Goal: Complete application form

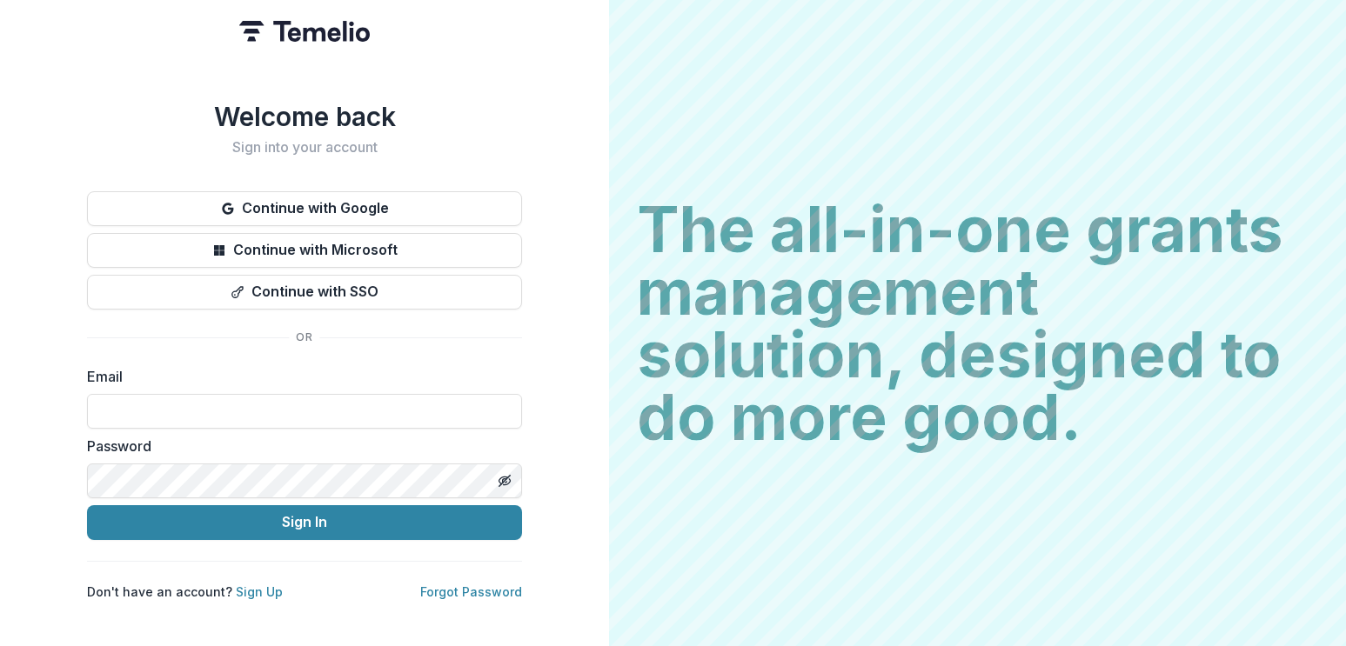
type input "**********"
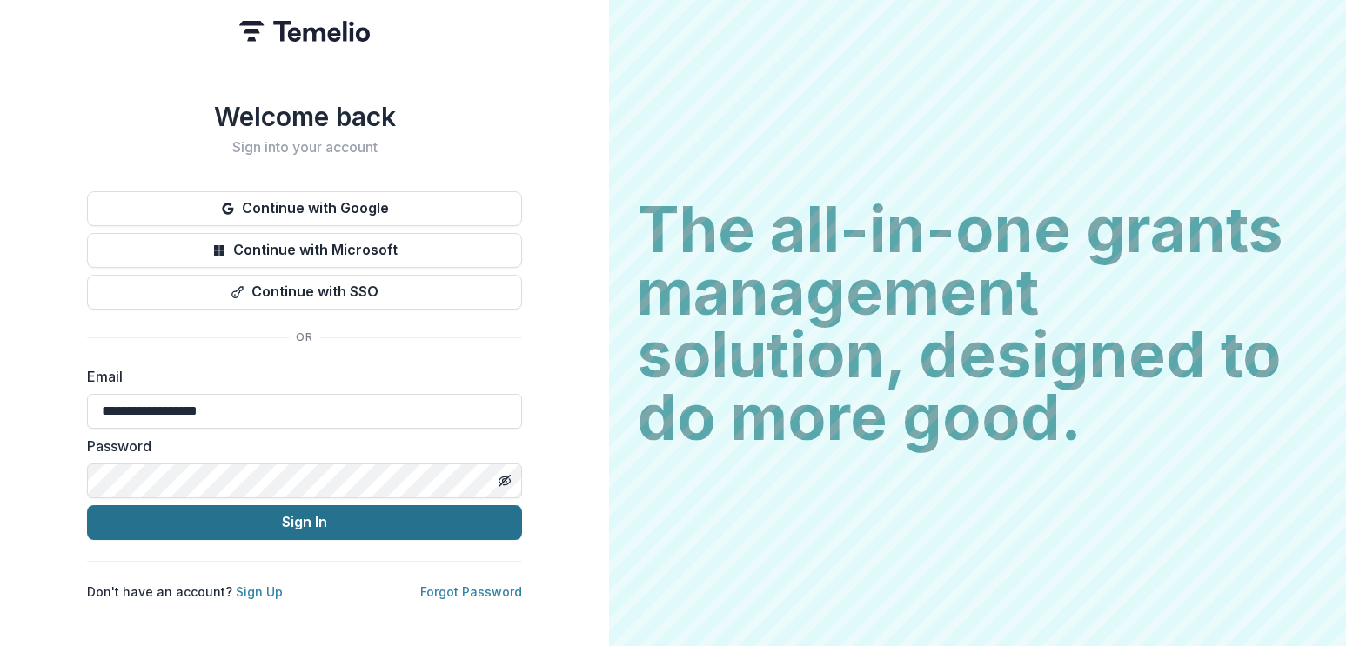
click at [386, 521] on button "Sign In" at bounding box center [304, 522] width 435 height 35
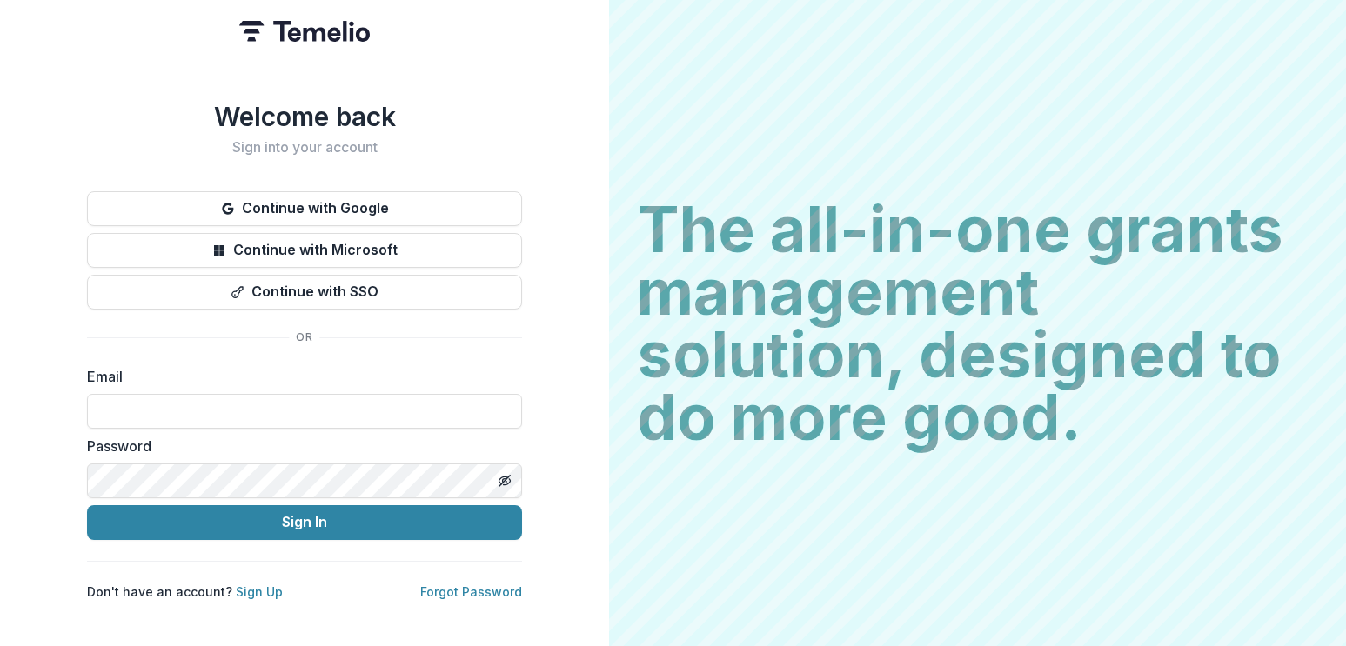
type input "**********"
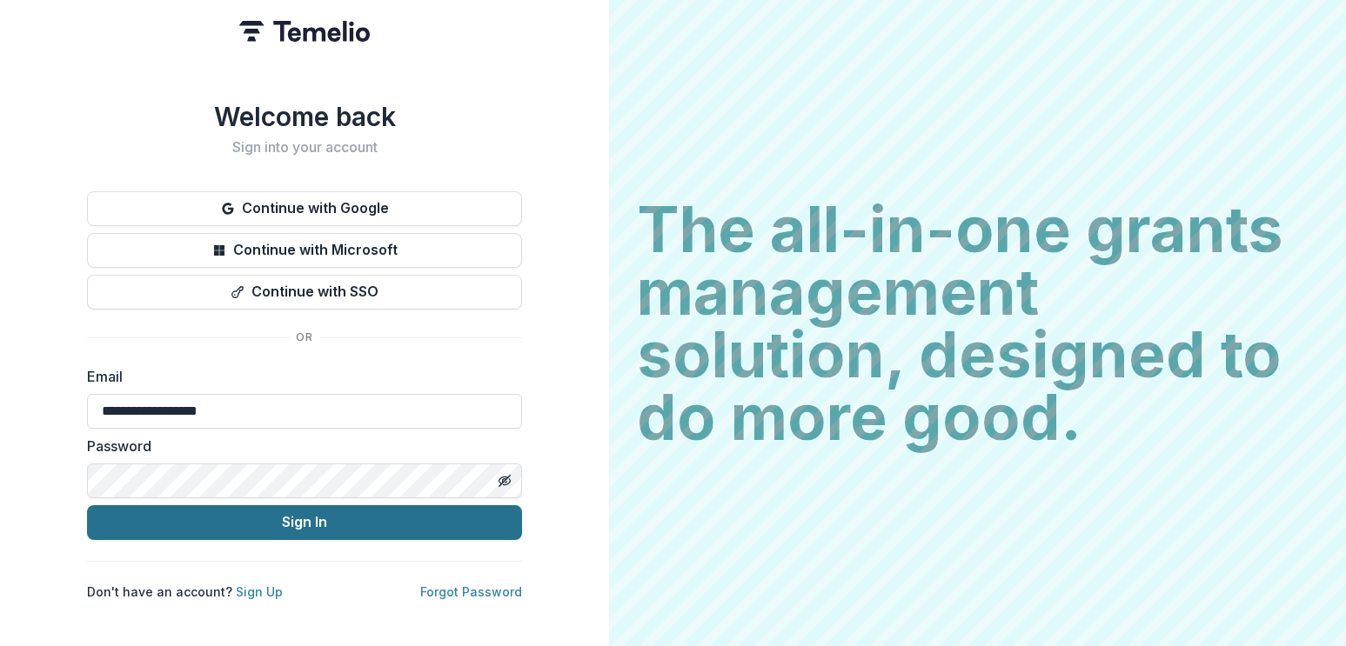
drag, startPoint x: 373, startPoint y: 519, endPoint x: 372, endPoint y: 509, distance: 10.5
click at [372, 518] on button "Sign In" at bounding box center [304, 522] width 435 height 35
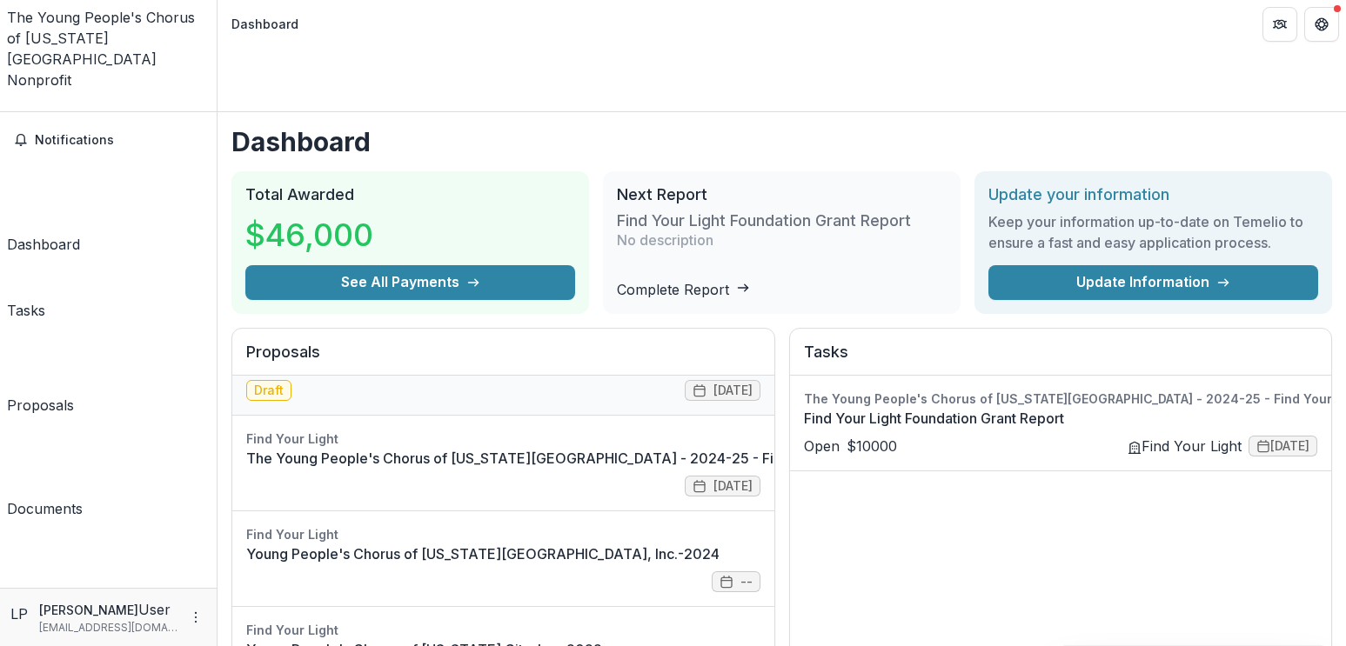
scroll to position [57, 0]
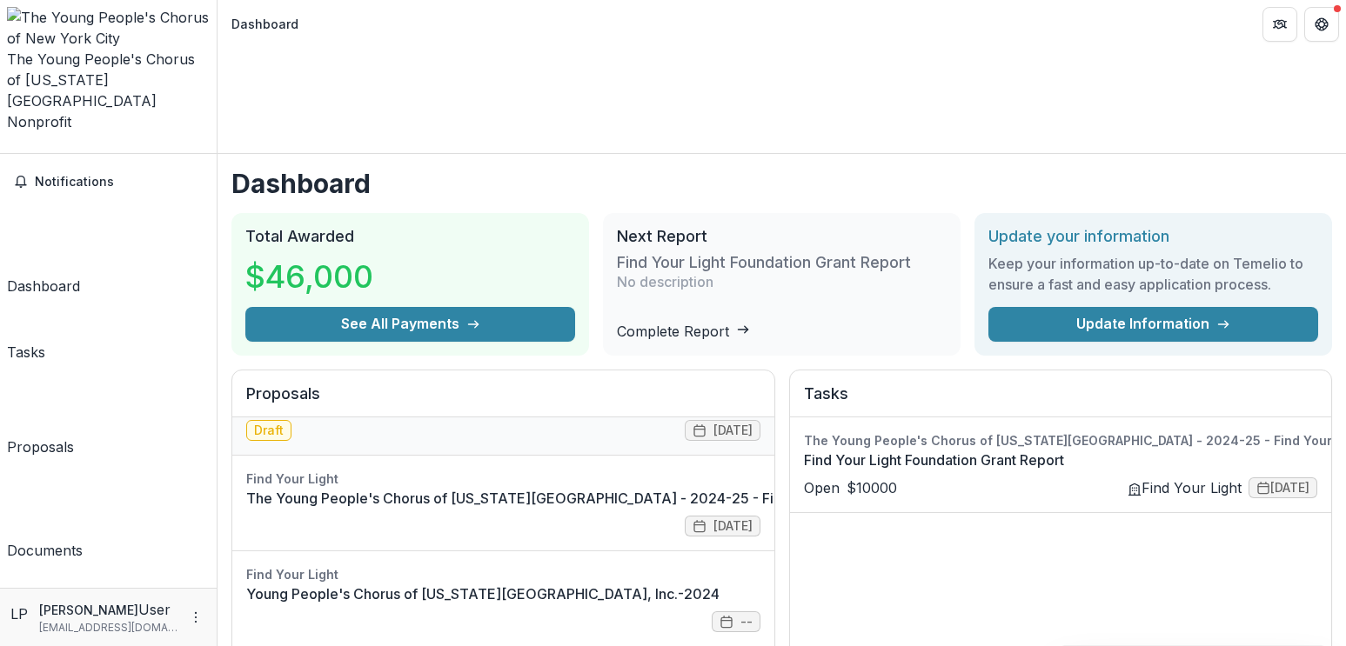
click at [434, 392] on link "The Young People's Chorus of New York City - 2025 - Find Your Light Foundation …" at bounding box center [673, 402] width 855 height 21
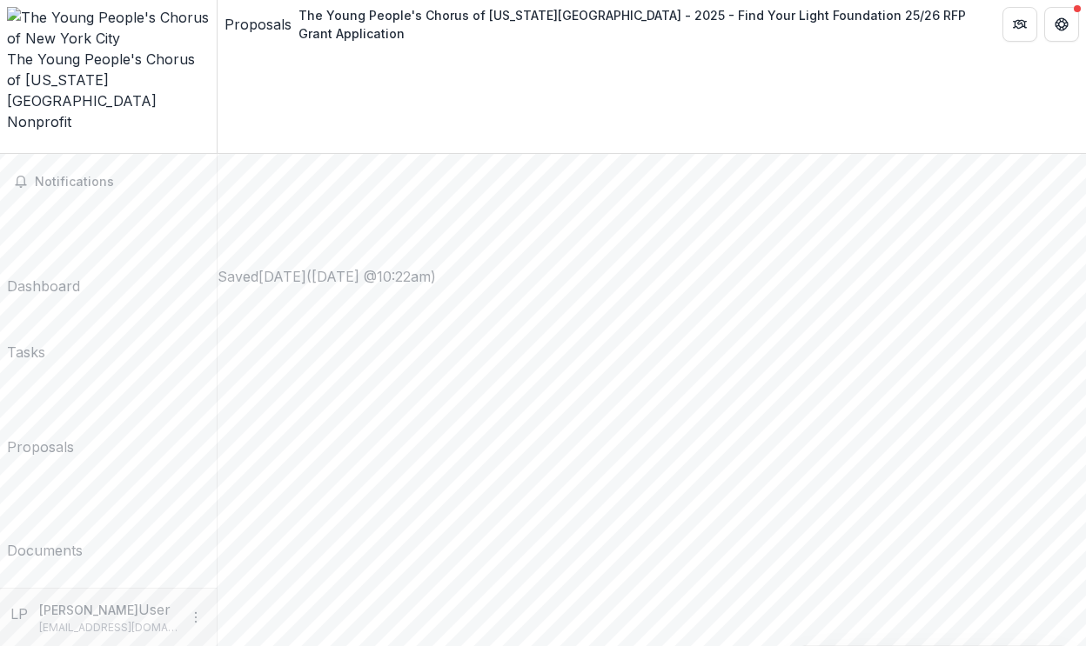
scroll to position [822, 0]
drag, startPoint x: 903, startPoint y: 451, endPoint x: 357, endPoint y: 436, distance: 546.5
drag, startPoint x: 591, startPoint y: 511, endPoint x: 430, endPoint y: 516, distance: 161.8
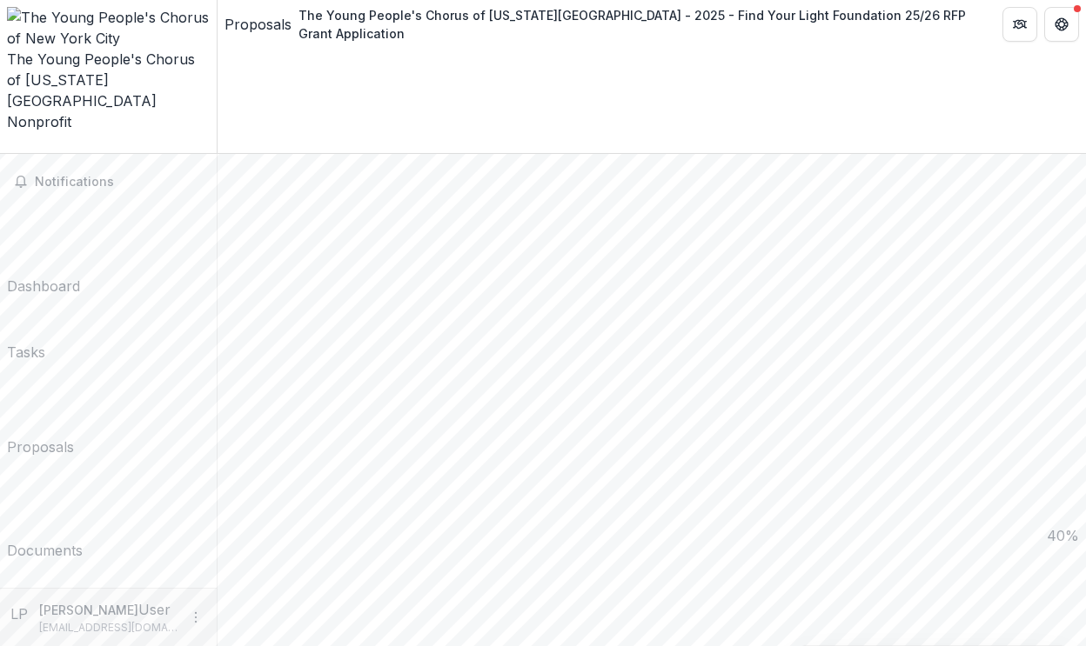
type input "**"
drag, startPoint x: 609, startPoint y: 511, endPoint x: 355, endPoint y: 520, distance: 254.1
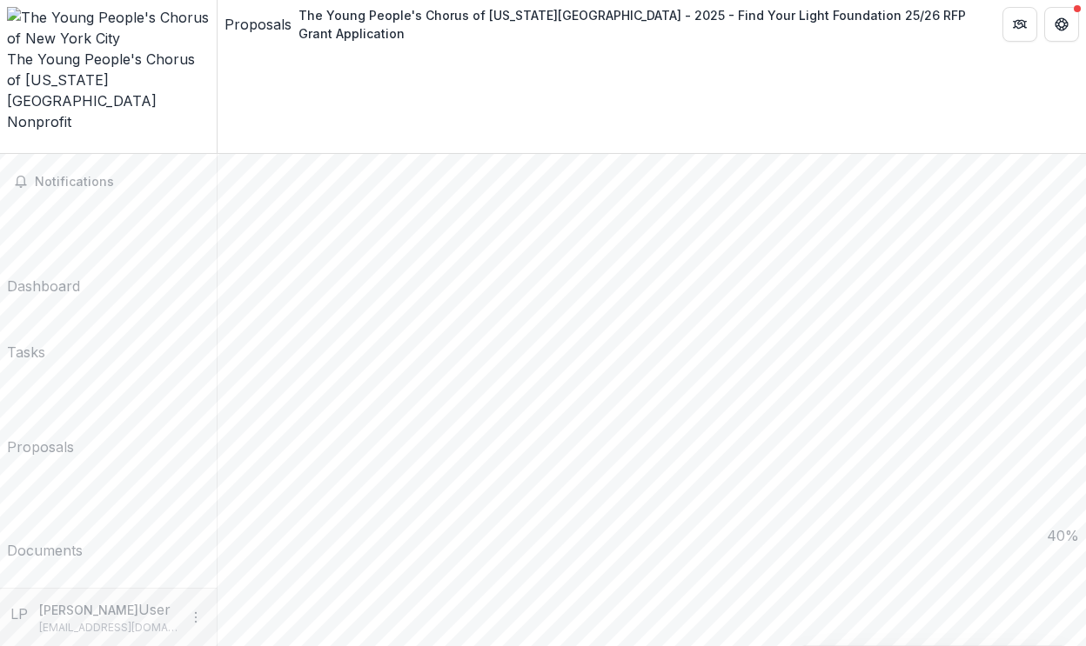
copy p "Requested Grant Amount from FYLF"
drag, startPoint x: 396, startPoint y: 438, endPoint x: 371, endPoint y: 266, distance: 174.1
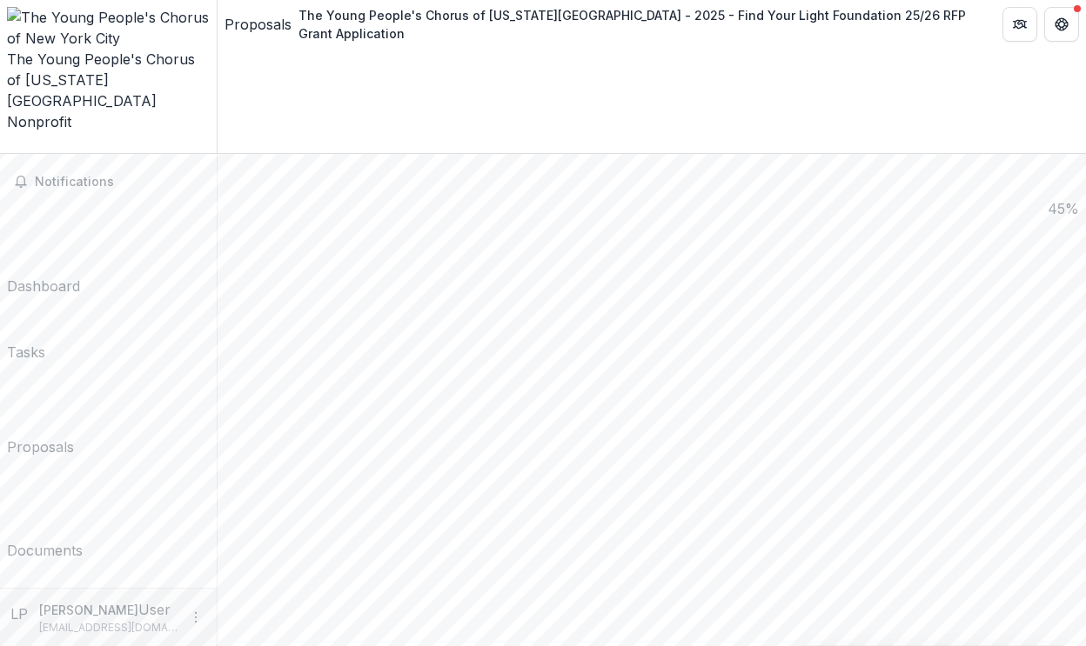
copy div "Program Summary * Tell us how your student participants engage in your arts pro…"
drag, startPoint x: 837, startPoint y: 608, endPoint x: 375, endPoint y: 579, distance: 462.8
copy div "New/Emerging Challenges * Describe any New or Emerging Challenges Facing Your O…"
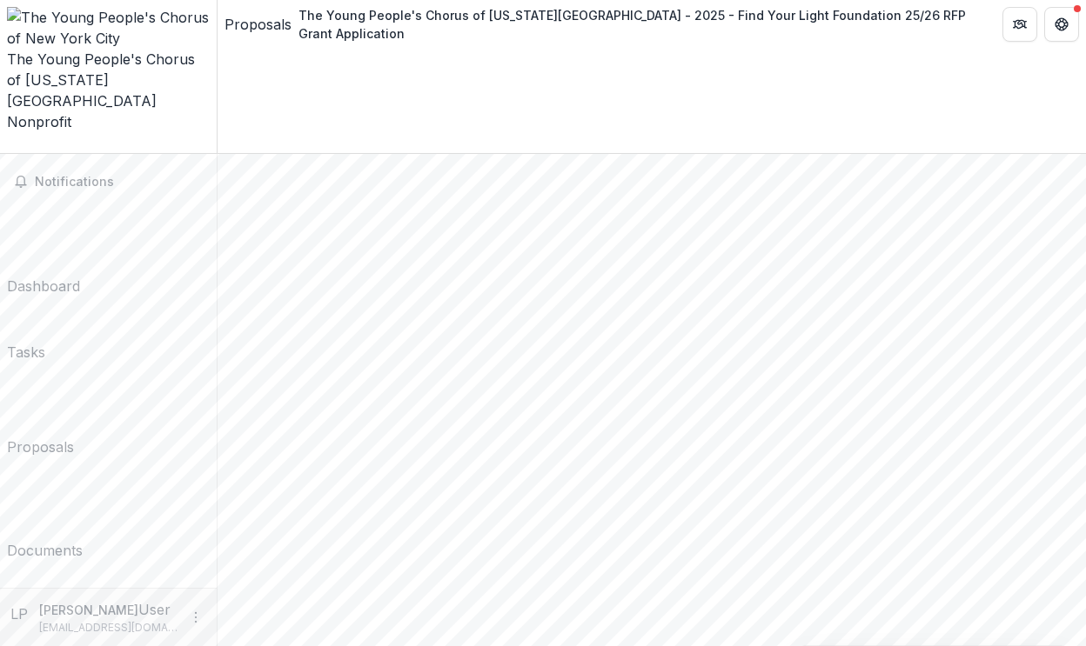
drag, startPoint x: 424, startPoint y: 144, endPoint x: 367, endPoint y: 110, distance: 66.2
copy div "Additional Information Do you have any final thoughts or insights that could in…"
drag, startPoint x: 507, startPoint y: 304, endPoint x: 378, endPoint y: 322, distance: 130.0
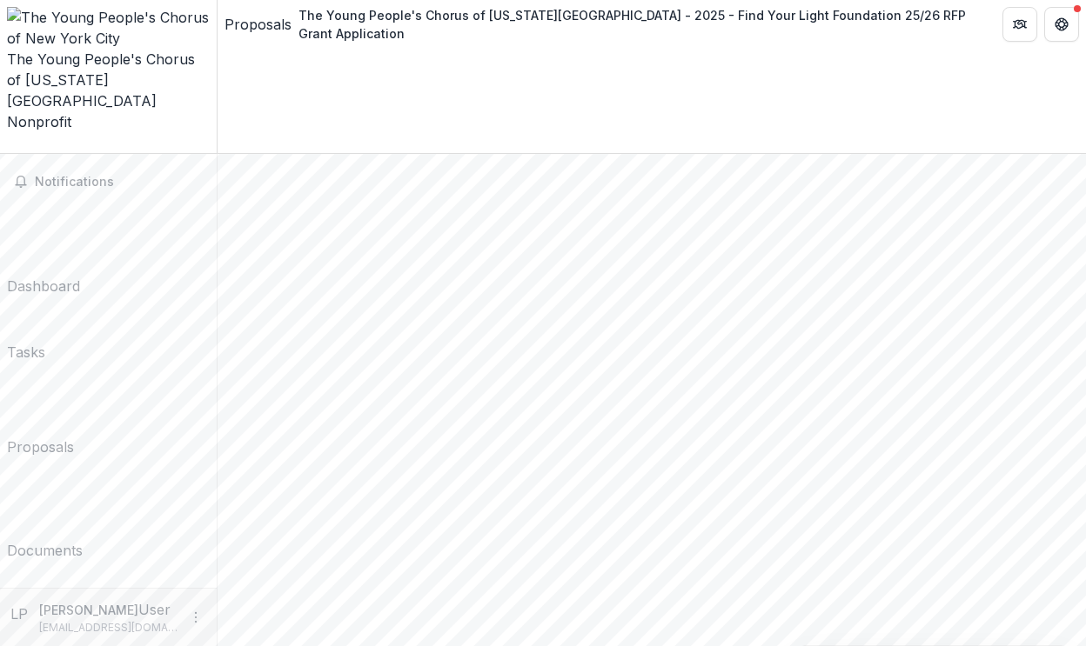
copy p "Have there been any changes to your nonprofit status OR do you have a fiscal ag…"
drag, startPoint x: 619, startPoint y: 438, endPoint x: 344, endPoint y: 413, distance: 275.9
copy p "If you answered yes to the question above please let us know what's changed and…"
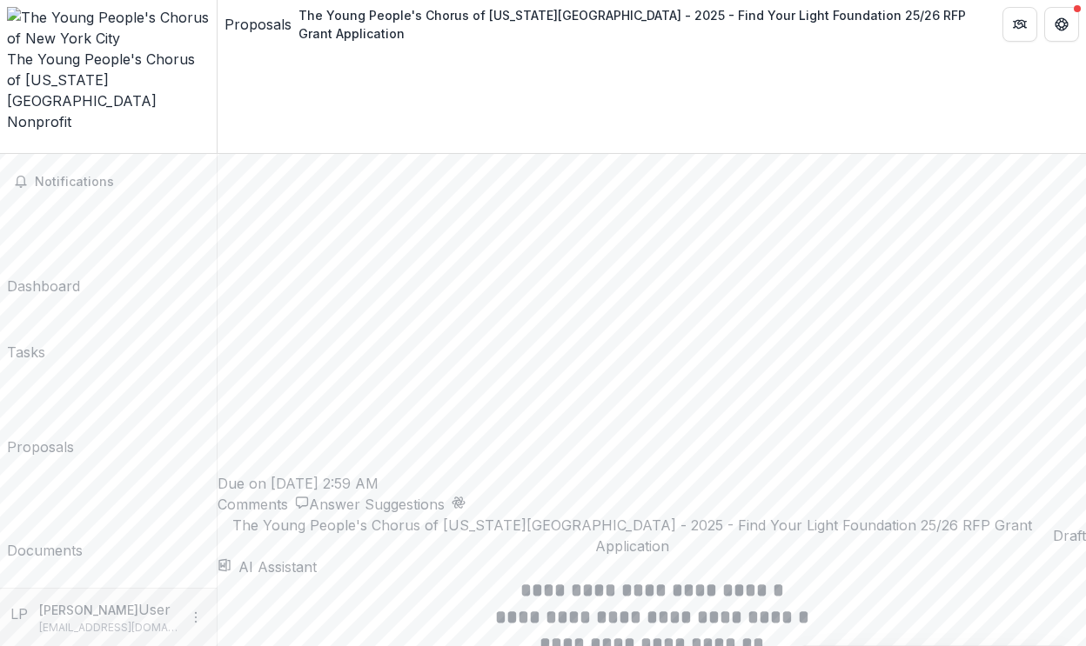
scroll to position [2355, 0]
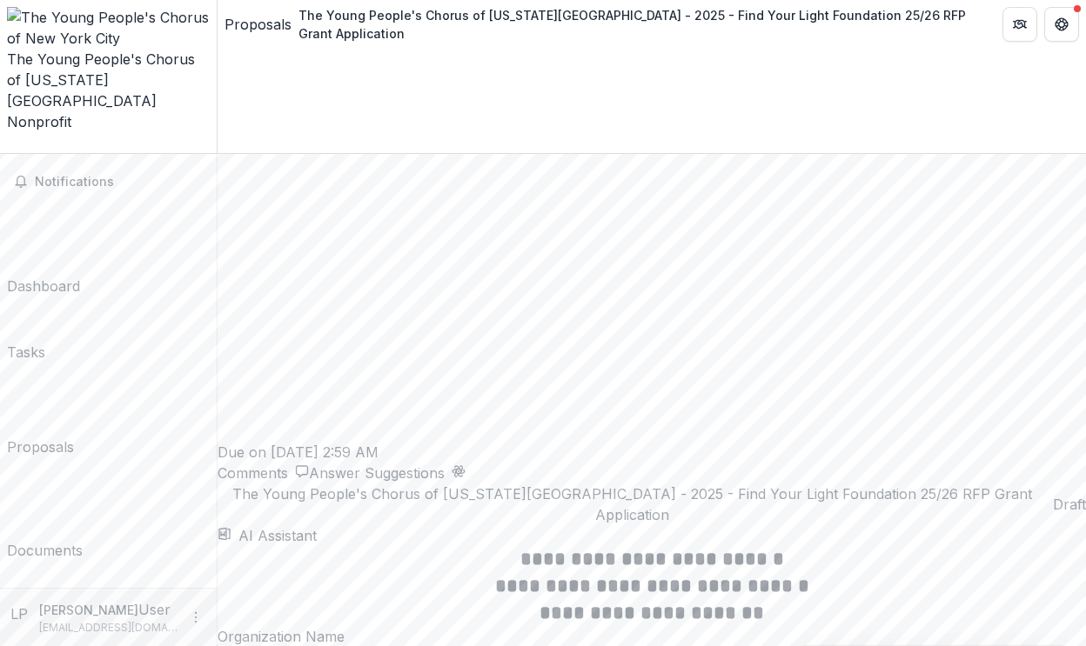
drag, startPoint x: 522, startPoint y: 564, endPoint x: 361, endPoint y: 530, distance: 164.4
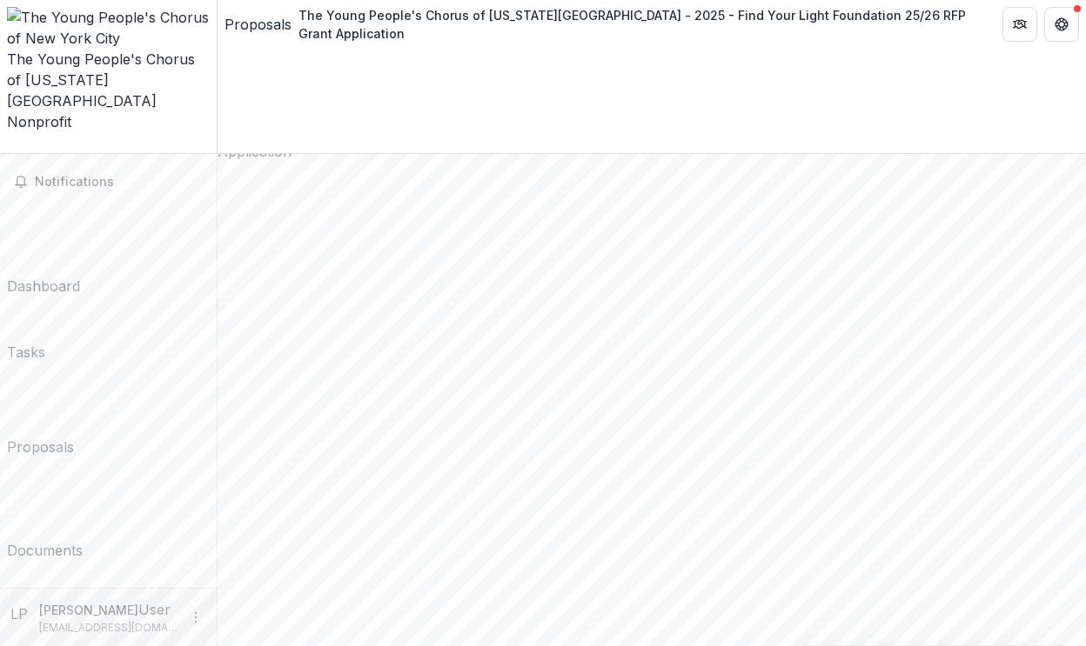
scroll to position [71, 0]
drag, startPoint x: 620, startPoint y: 398, endPoint x: 424, endPoint y: 389, distance: 195.9
drag, startPoint x: 517, startPoint y: 491, endPoint x: 356, endPoint y: 488, distance: 161.0
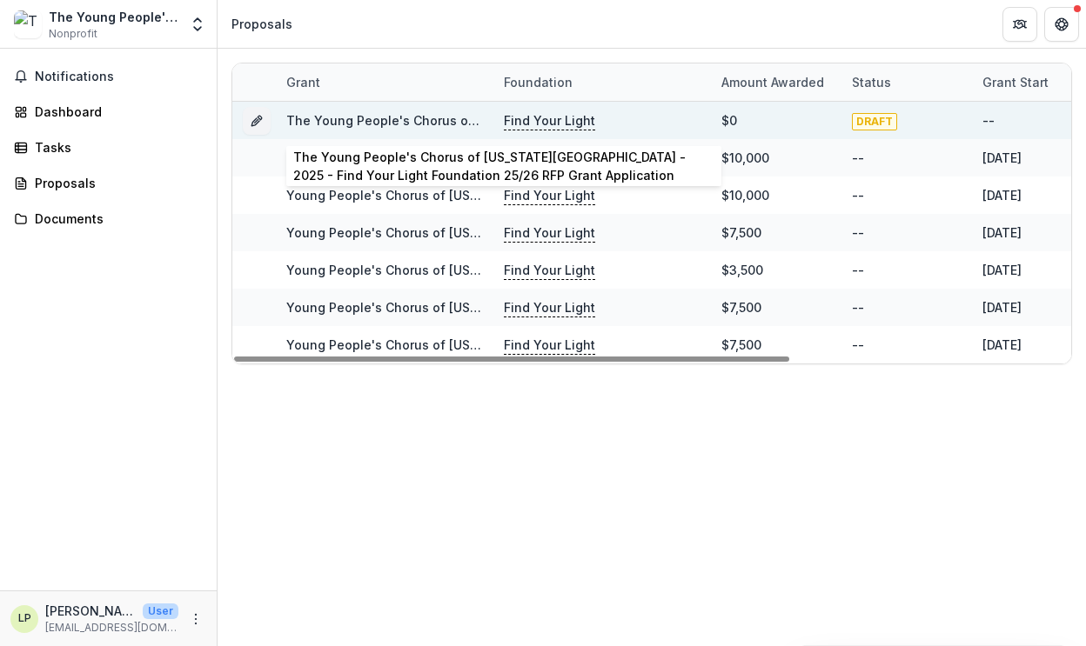
click at [413, 117] on link "The Young People's Chorus of [US_STATE][GEOGRAPHIC_DATA] - 2025 - Find Your Lig…" at bounding box center [674, 120] width 777 height 15
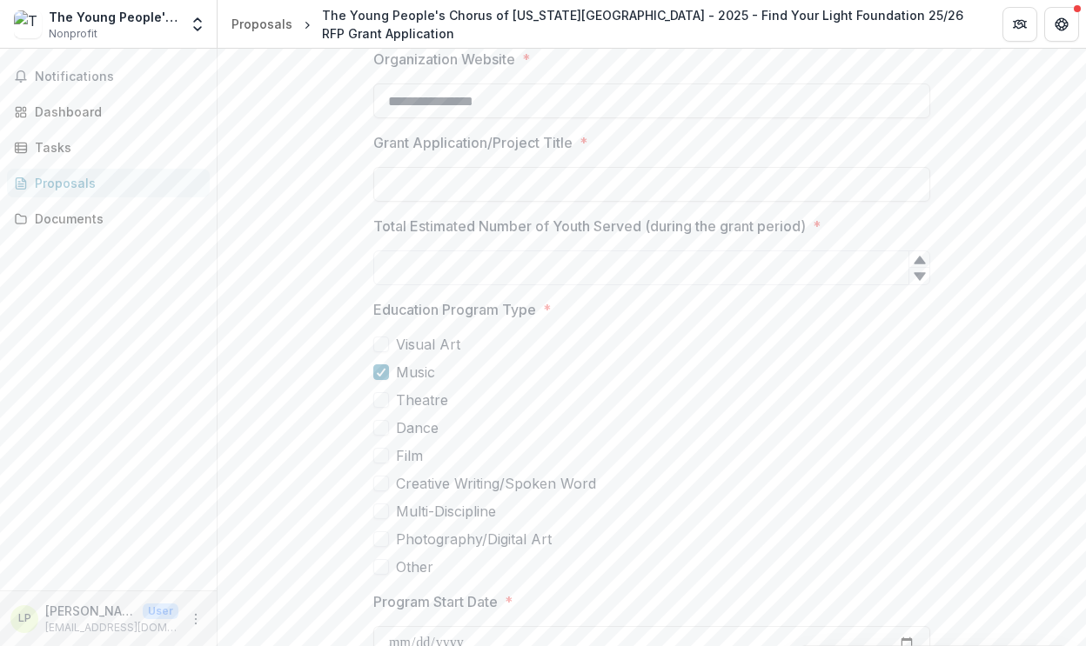
scroll to position [488, 0]
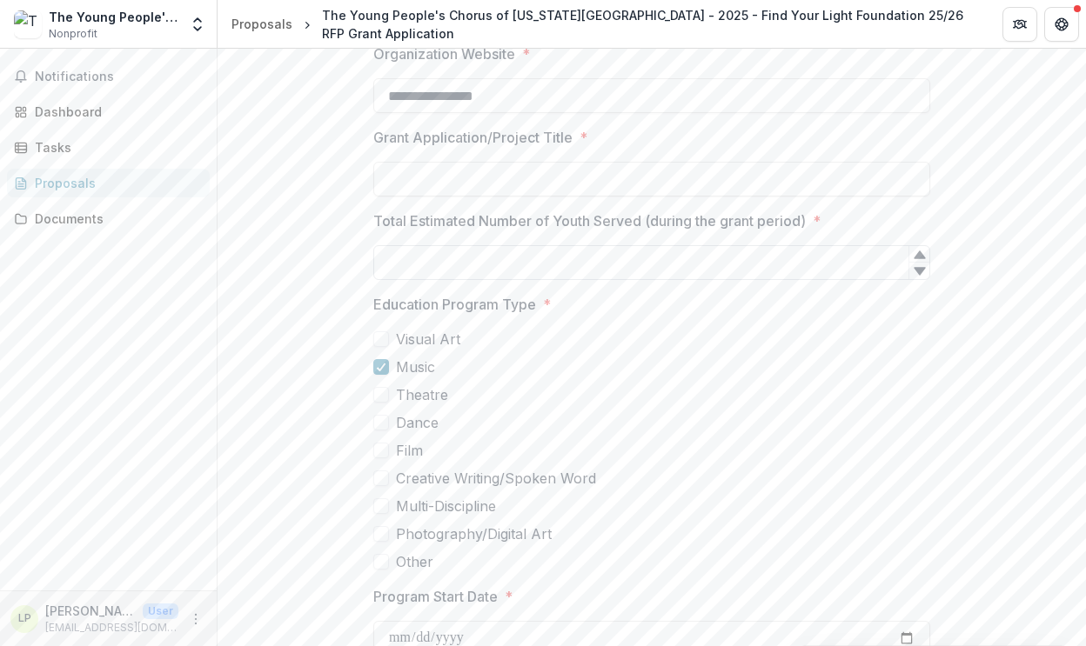
click at [580, 245] on input "Total Estimated Number of Youth Served (during the grant period) *" at bounding box center [651, 262] width 557 height 35
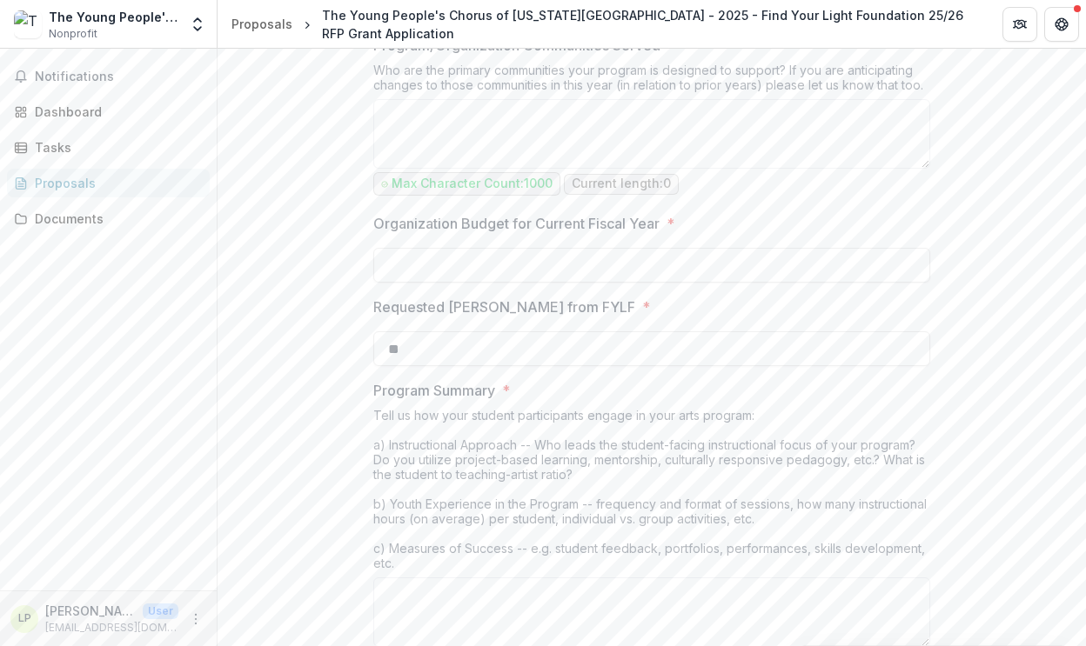
scroll to position [1208, 0]
click at [49, 113] on div "Dashboard" at bounding box center [115, 112] width 161 height 18
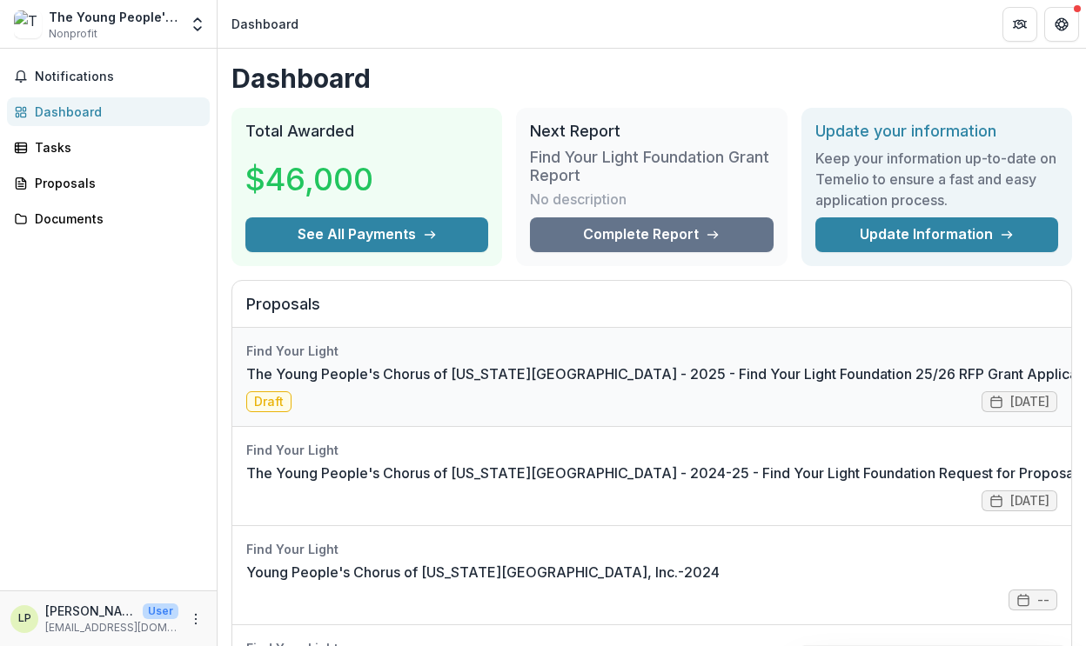
click at [577, 364] on link "The Young People's Chorus of [US_STATE][GEOGRAPHIC_DATA] - 2025 - Find Your Lig…" at bounding box center [673, 374] width 855 height 21
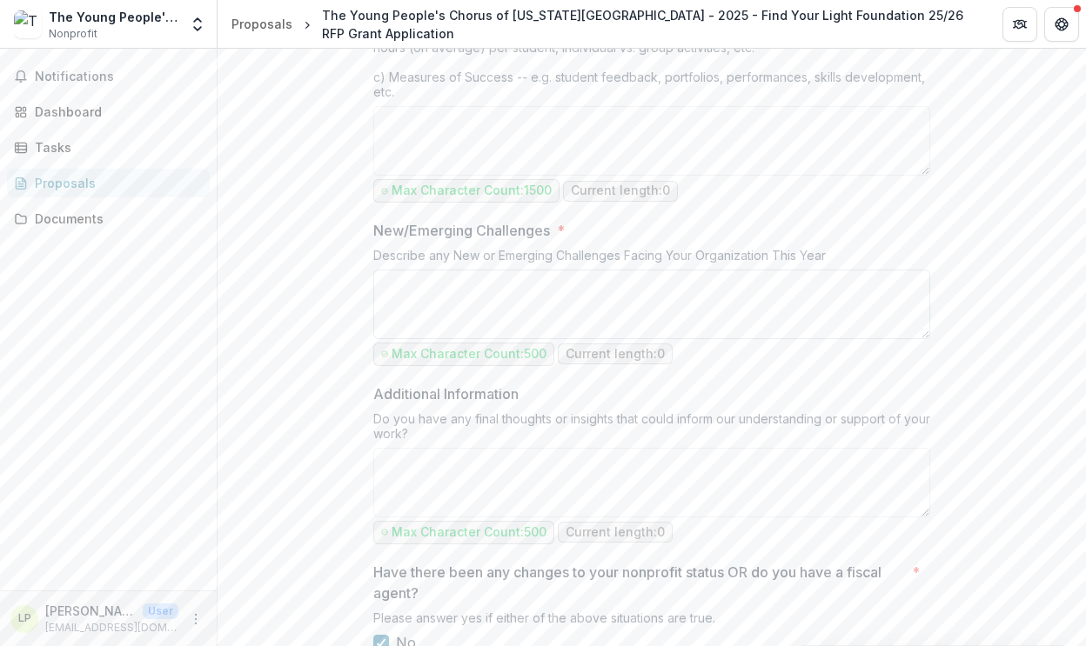
scroll to position [1693, 0]
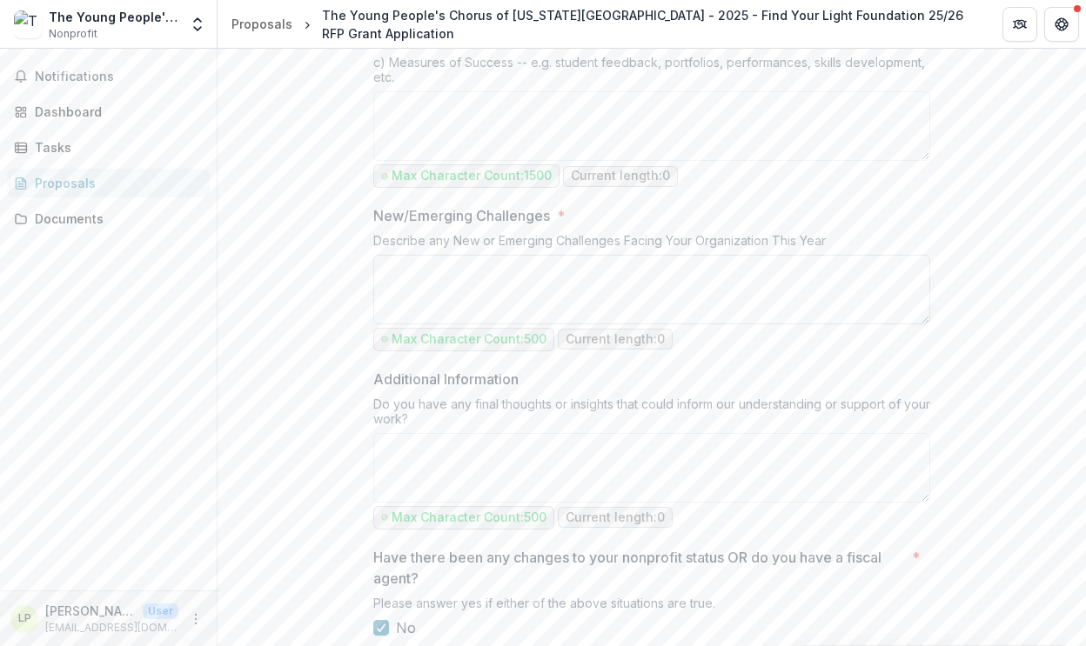
click at [591, 296] on textarea "New/Emerging Challenges *" at bounding box center [651, 290] width 557 height 70
paste textarea "**********"
type textarea "**********"
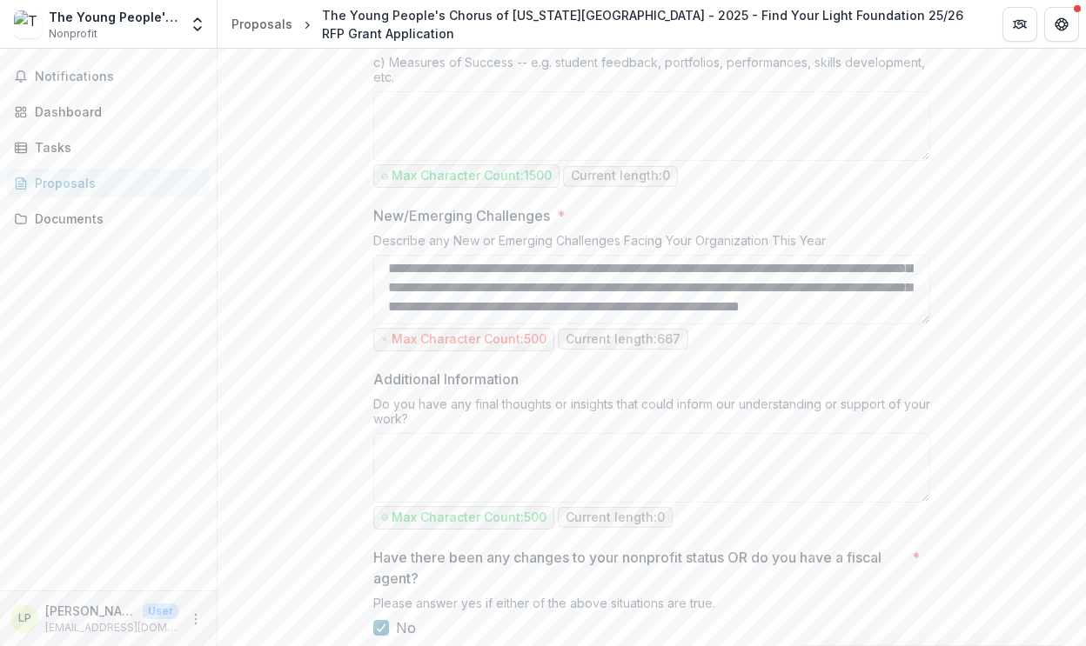
scroll to position [0, 0]
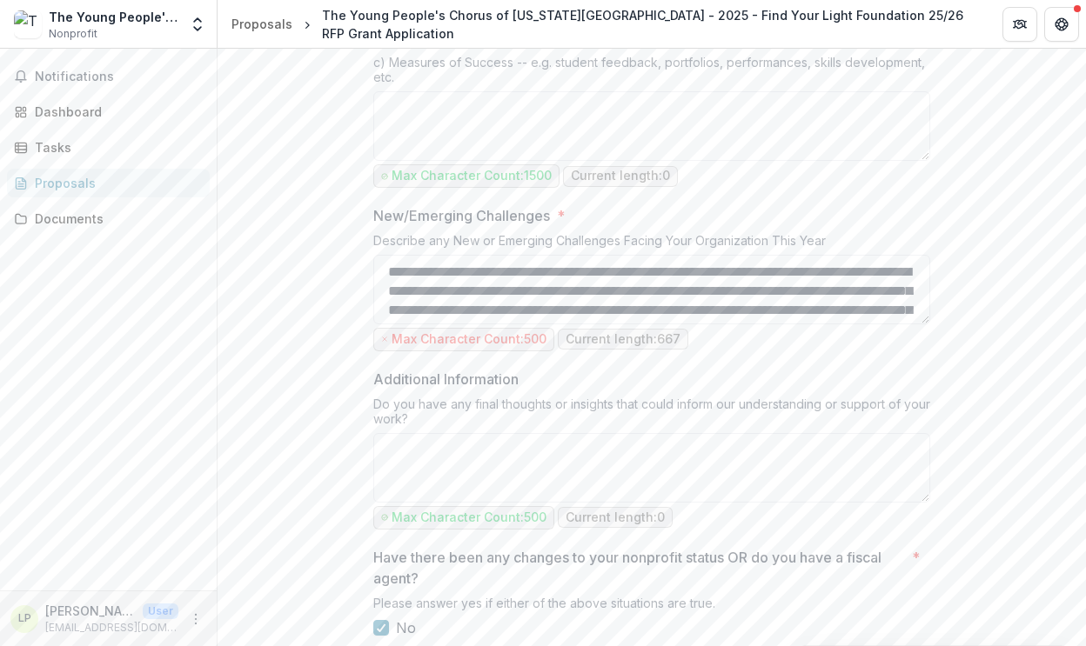
drag, startPoint x: 787, startPoint y: 291, endPoint x: 490, endPoint y: 205, distance: 309.7
click at [490, 205] on div "**********" at bounding box center [651, 280] width 557 height 150
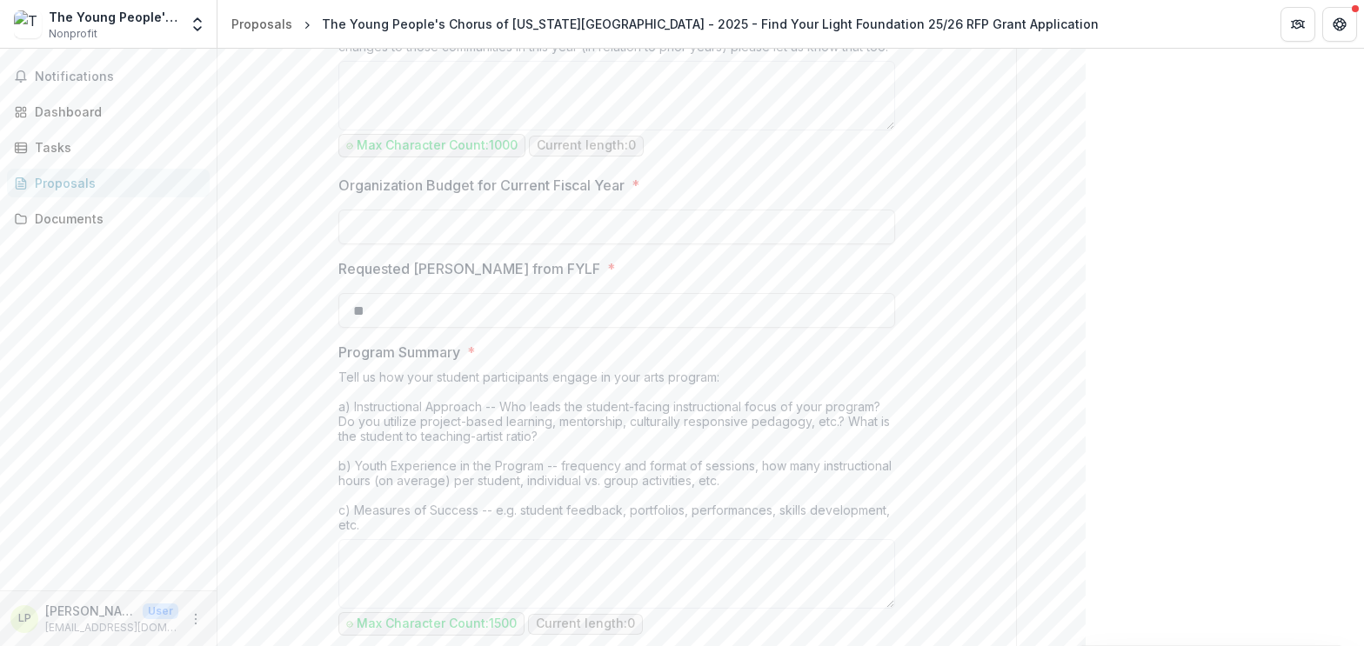
scroll to position [1208, 0]
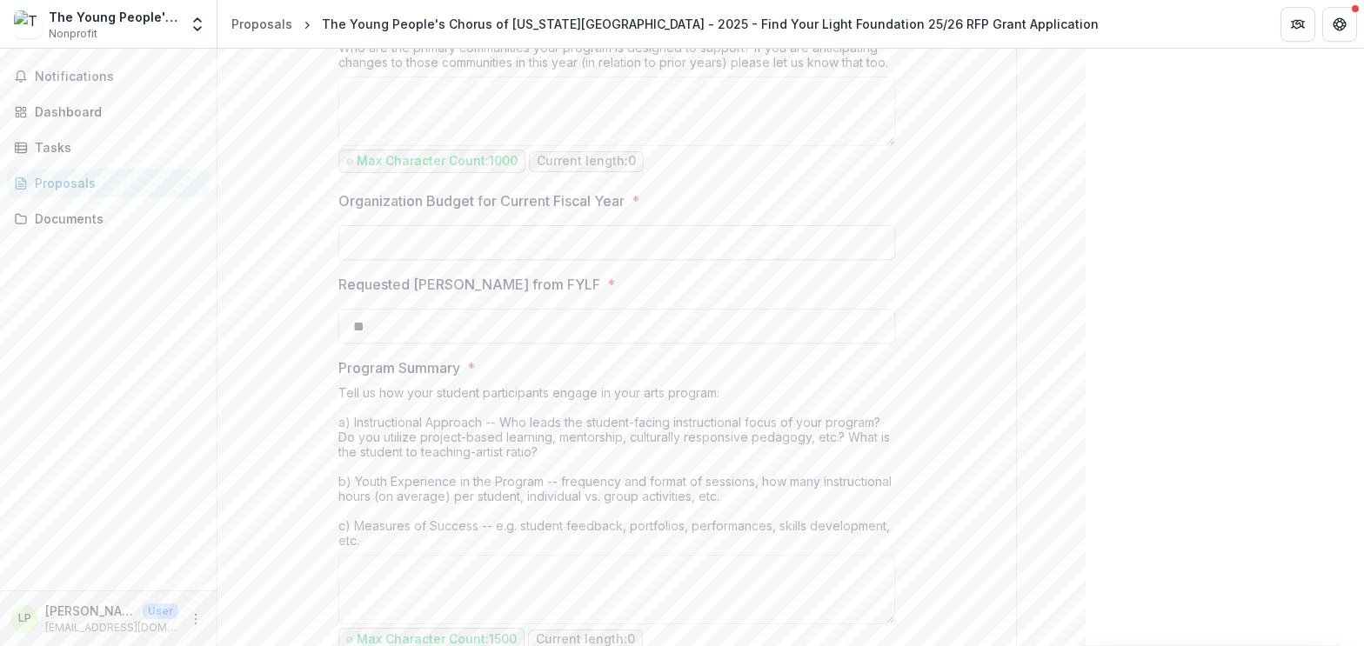
drag, startPoint x: 602, startPoint y: 209, endPoint x: 615, endPoint y: 224, distance: 20.4
click at [605, 210] on p "Organization Budget for Current Fiscal Year" at bounding box center [481, 200] width 286 height 21
click at [605, 225] on input "Organization Budget for Current Fiscal Year *" at bounding box center [616, 242] width 557 height 35
click at [617, 227] on input "Organization Budget for Current Fiscal Year *" at bounding box center [616, 242] width 557 height 35
type input "**"
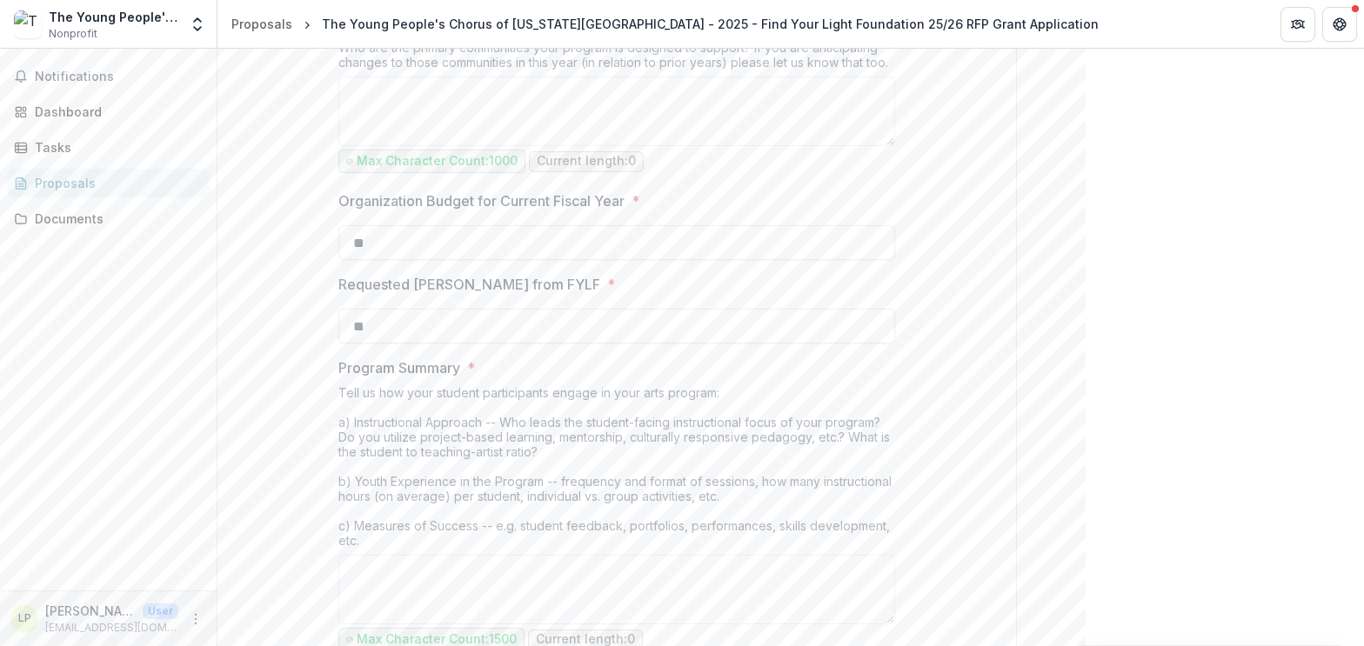
click at [720, 215] on div "Organization Budget for Current Fiscal Year * **" at bounding box center [616, 225] width 557 height 70
click at [653, 244] on input "**" at bounding box center [616, 242] width 557 height 35
click at [763, 190] on label "Organization Budget for Current Fiscal Year *" at bounding box center [611, 200] width 546 height 21
click at [763, 225] on input "**" at bounding box center [616, 242] width 557 height 35
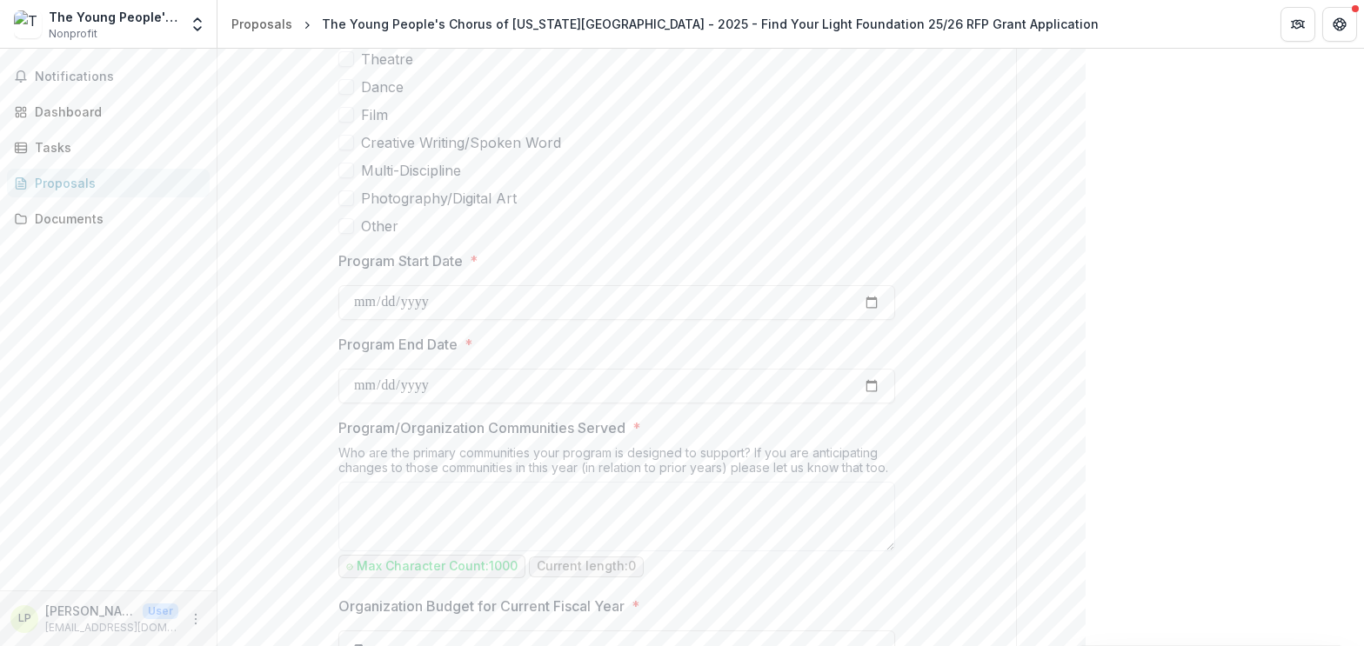
scroll to position [805, 0]
click at [883, 80] on label "Dance" at bounding box center [616, 84] width 557 height 21
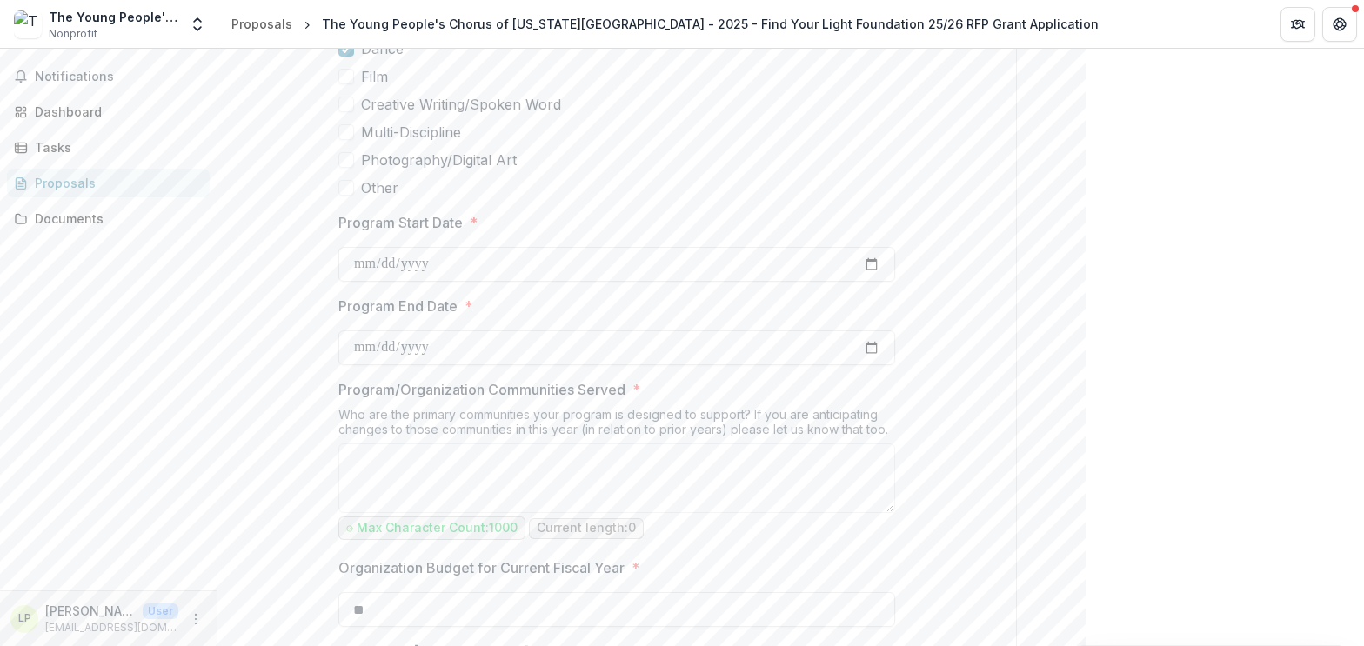
click at [883, 80] on label "Film" at bounding box center [616, 76] width 557 height 21
click at [809, 110] on label "Creative Writing/Spoken Word" at bounding box center [616, 101] width 557 height 21
click at [802, 107] on label "Creative Writing/Spoken Word" at bounding box center [616, 101] width 557 height 21
click at [352, 81] on label "Film" at bounding box center [616, 73] width 557 height 21
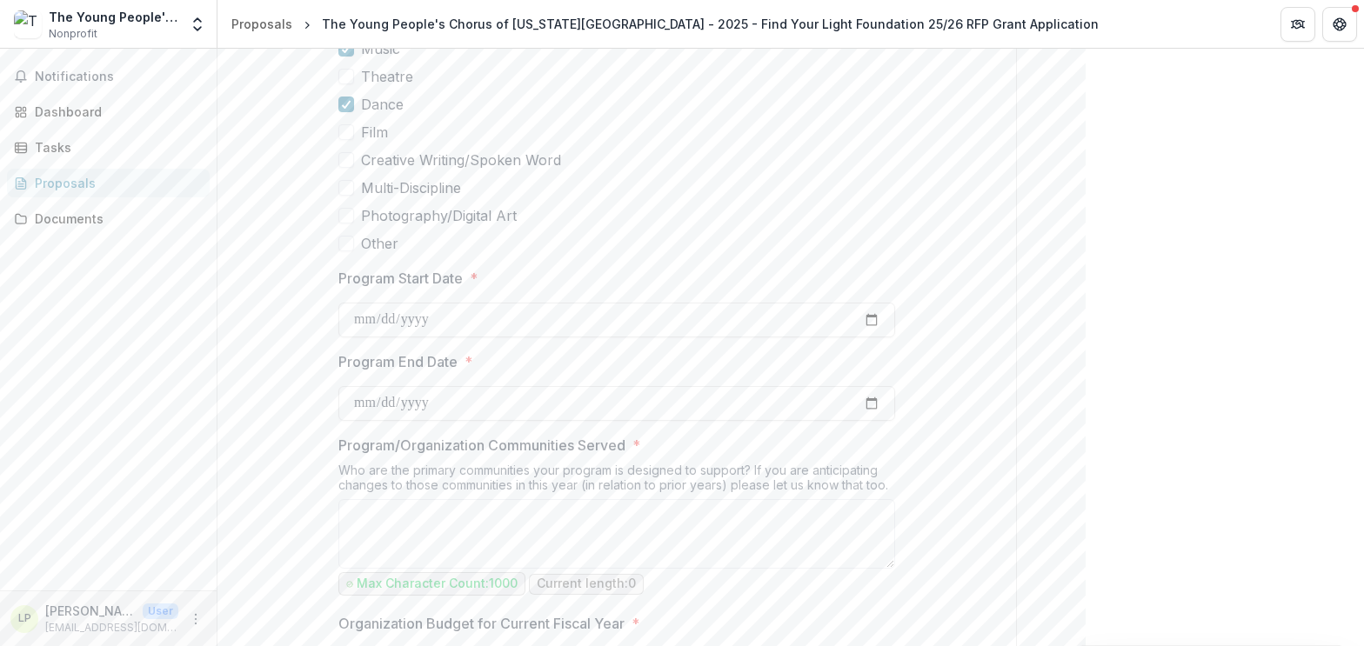
scroll to position [784, 0]
drag, startPoint x: 345, startPoint y: 97, endPoint x: 357, endPoint y: 96, distance: 11.4
click at [345, 98] on span at bounding box center [346, 106] width 16 height 16
